Goal: Information Seeking & Learning: Learn about a topic

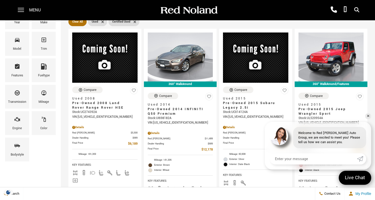
scroll to position [72, 0]
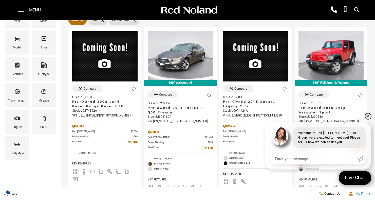
click at [366, 119] on link "✕" at bounding box center [368, 116] width 6 height 6
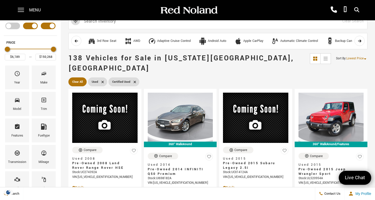
scroll to position [0, 0]
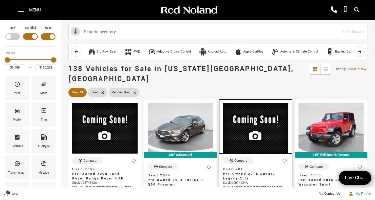
click at [279, 143] on img at bounding box center [255, 128] width 65 height 50
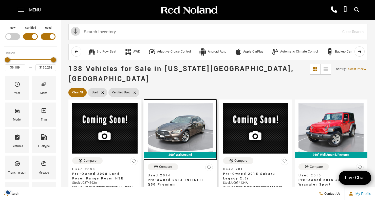
click at [198, 126] on img at bounding box center [180, 127] width 65 height 49
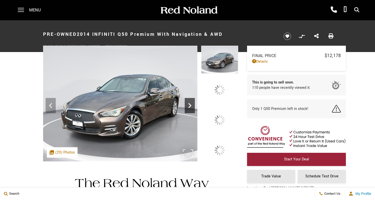
click at [195, 110] on icon at bounding box center [190, 105] width 10 height 10
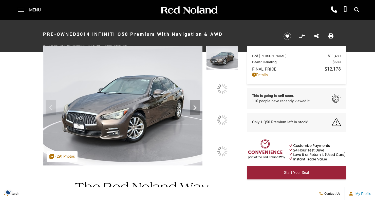
click at [225, 120] on div at bounding box center [222, 119] width 11 height 11
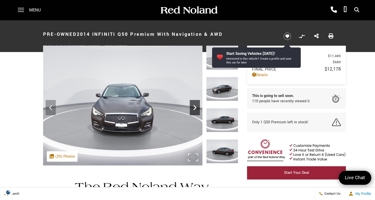
click at [195, 110] on icon "Next" at bounding box center [195, 107] width 10 height 10
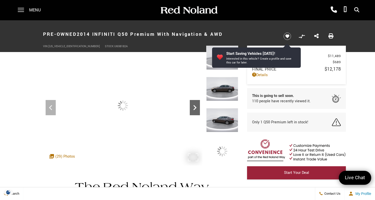
click at [194, 109] on icon "Next" at bounding box center [194, 107] width 3 height 5
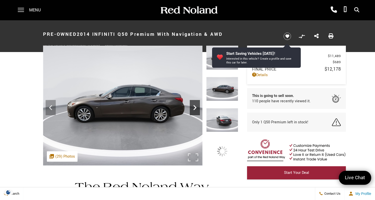
click at [194, 111] on icon "Next" at bounding box center [195, 107] width 10 height 10
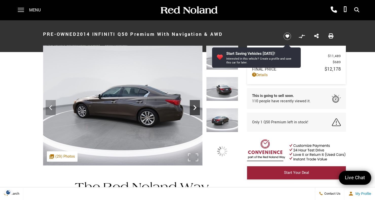
click at [194, 111] on icon "Next" at bounding box center [195, 107] width 10 height 10
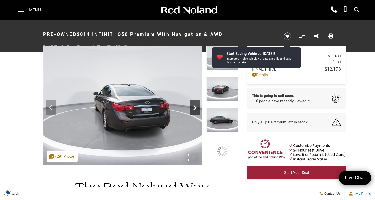
click at [195, 112] on icon "Next" at bounding box center [195, 107] width 10 height 10
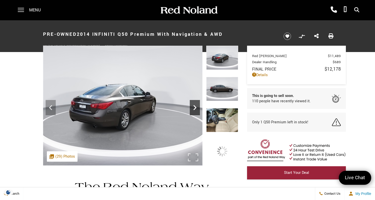
click at [194, 110] on icon "Next" at bounding box center [195, 107] width 10 height 10
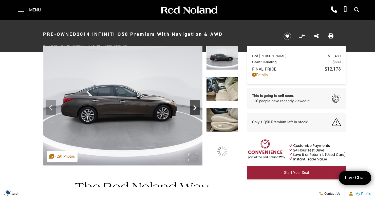
click at [193, 111] on icon "Next" at bounding box center [195, 107] width 10 height 10
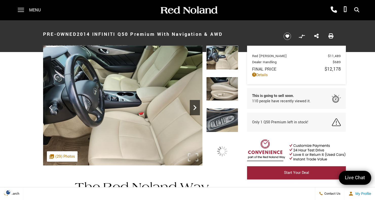
click at [195, 111] on icon "Next" at bounding box center [195, 107] width 10 height 10
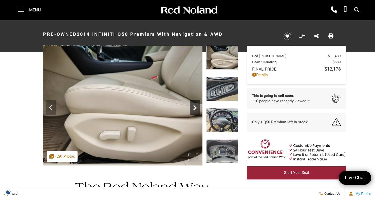
click at [194, 110] on icon "Next" at bounding box center [195, 107] width 10 height 10
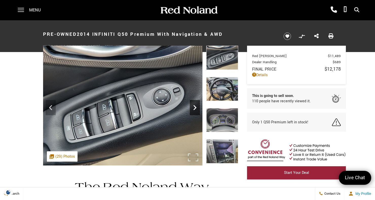
click at [194, 110] on icon "Next" at bounding box center [195, 107] width 10 height 10
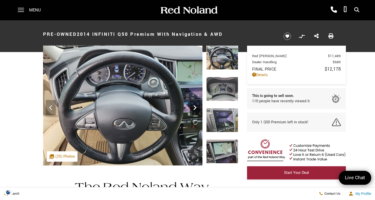
click at [194, 109] on icon "Next" at bounding box center [194, 107] width 3 height 5
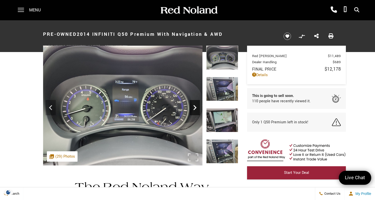
click at [194, 110] on icon "Next" at bounding box center [195, 107] width 10 height 10
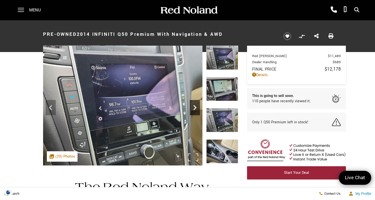
click at [194, 110] on icon "Next" at bounding box center [195, 107] width 10 height 10
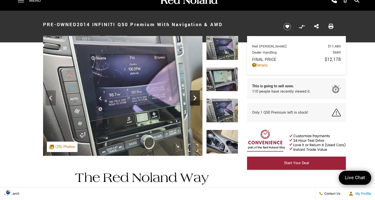
scroll to position [10, 0]
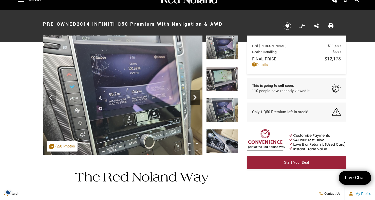
click at [197, 98] on icon "Next" at bounding box center [195, 97] width 10 height 10
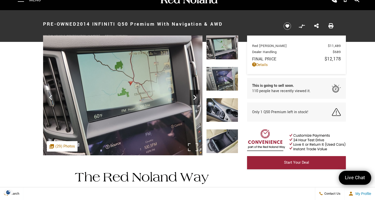
click at [196, 104] on div "Next" at bounding box center [195, 97] width 10 height 15
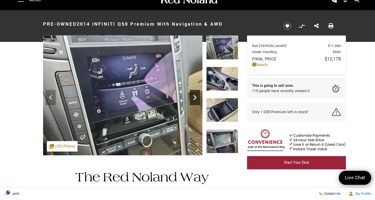
click at [196, 101] on icon "Next" at bounding box center [195, 97] width 10 height 10
